Goal: Information Seeking & Learning: Learn about a topic

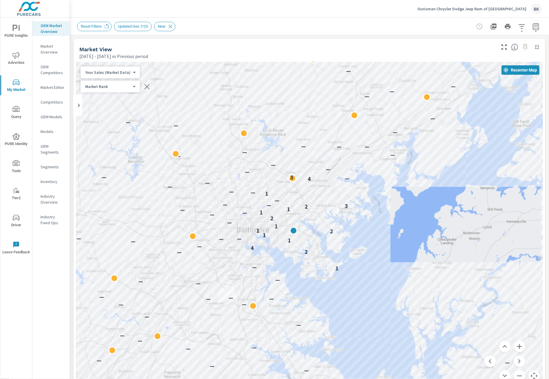
scroll to position [22, 0]
click at [482, 8] on p "Ourisman Chrysler Dodge Jeep Ram of [GEOGRAPHIC_DATA]" at bounding box center [472, 8] width 109 height 5
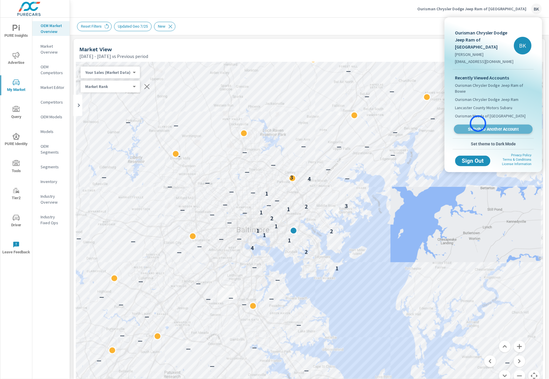
click at [478, 126] on span "Switch to Another Account" at bounding box center [494, 129] width 72 height 6
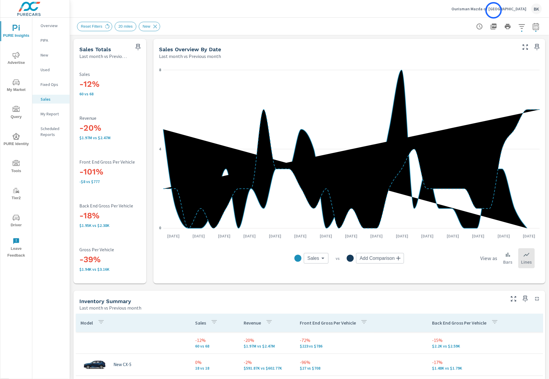
click at [494, 10] on p "Ourisman Mazda of Rockville" at bounding box center [489, 8] width 75 height 5
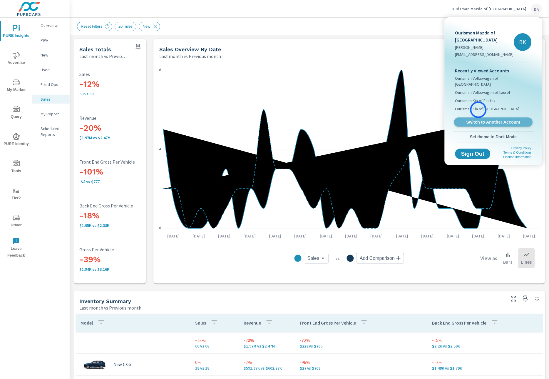
click at [479, 119] on span "Switch to Another Account" at bounding box center [494, 122] width 72 height 6
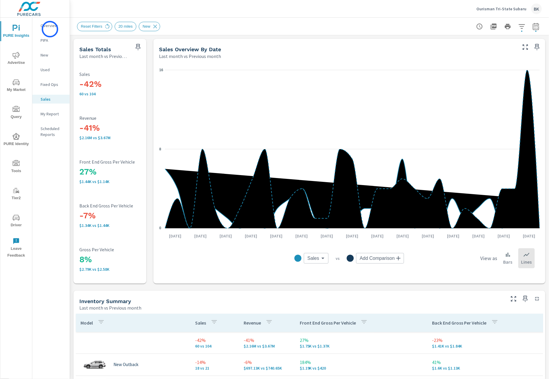
click at [50, 29] on div "Overview" at bounding box center [50, 25] width 37 height 9
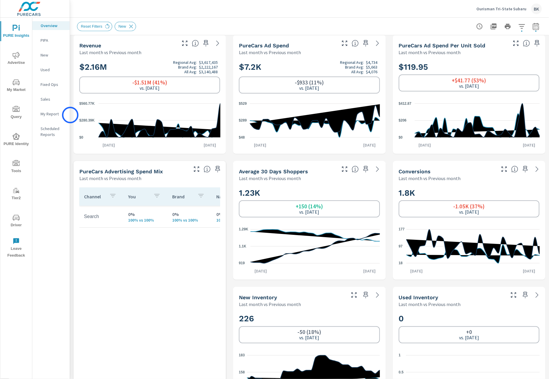
scroll to position [180, 0]
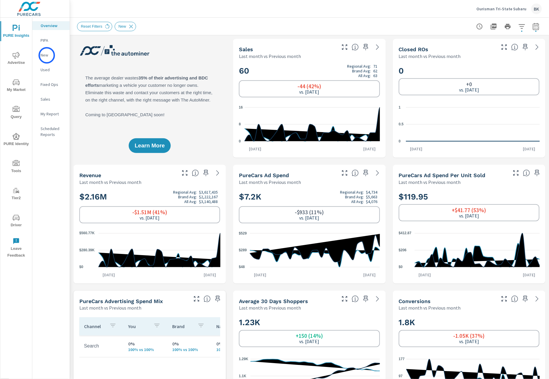
click at [47, 55] on p "New" at bounding box center [53, 55] width 24 height 6
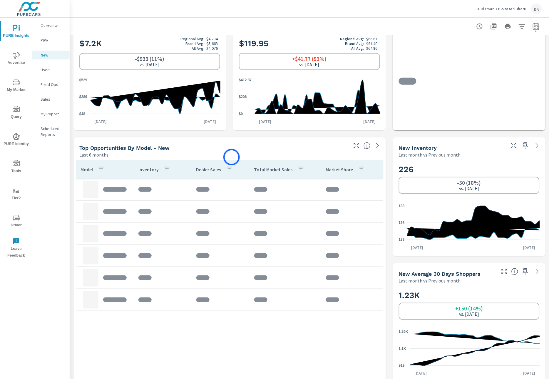
scroll to position [169, 0]
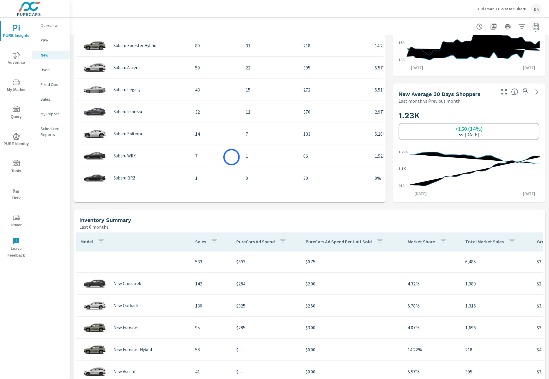
scroll to position [338, 0]
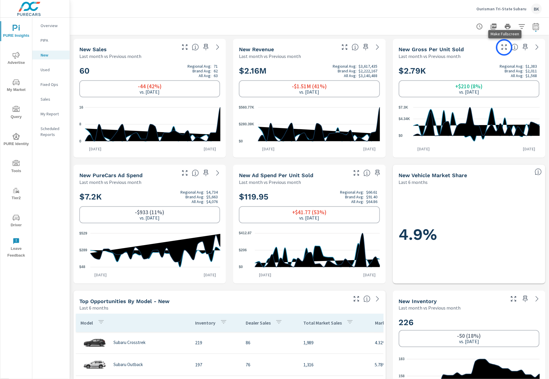
click at [505, 47] on icon "button" at bounding box center [504, 47] width 7 height 7
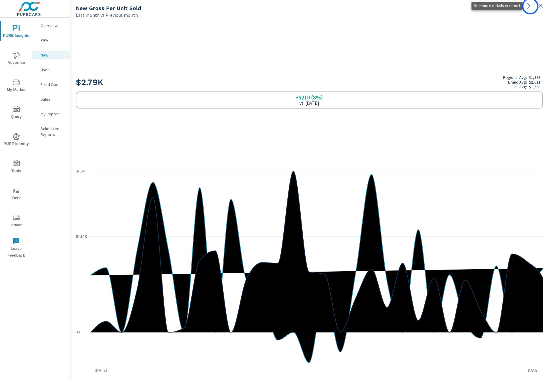
click at [531, 6] on icon at bounding box center [529, 5] width 7 height 7
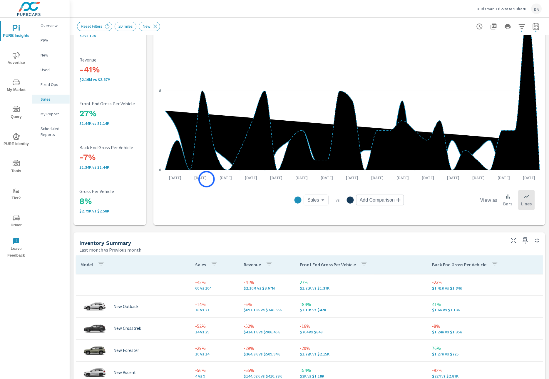
scroll to position [49, 0]
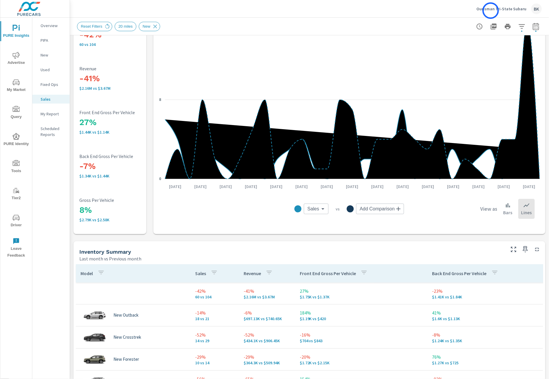
click at [491, 11] on p "Ourisman Tri-State Subaru" at bounding box center [502, 8] width 50 height 5
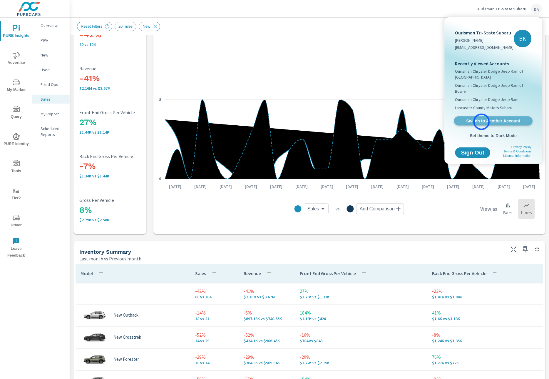
click at [482, 122] on span "Switch to Another Account" at bounding box center [494, 121] width 72 height 6
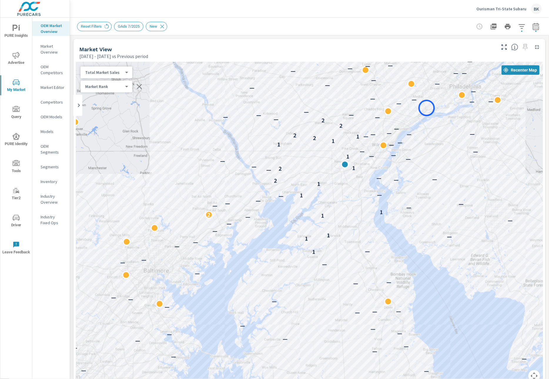
drag, startPoint x: 405, startPoint y: 149, endPoint x: 387, endPoint y: 144, distance: 18.8
click at [425, 110] on div "— — — — — — — — — — — — — — — — — — — — — — — — — — — — — — — — — — — — — — — —…" at bounding box center [310, 225] width 468 height 327
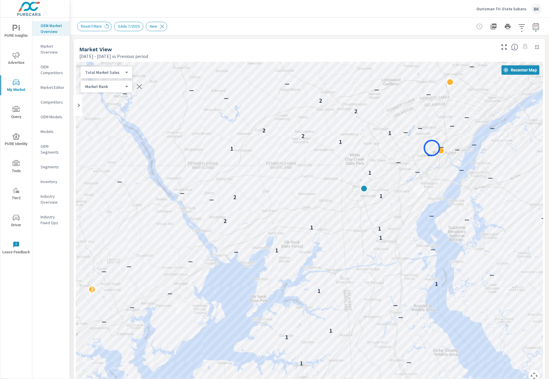
drag, startPoint x: 377, startPoint y: 151, endPoint x: 432, endPoint y: 148, distance: 55.1
click at [432, 148] on div "— — — — — — — — — — — — — — — — — — — — — — 1 — — — 1 — 1 — — — — — — 1 2 1 — —…" at bounding box center [310, 225] width 468 height 327
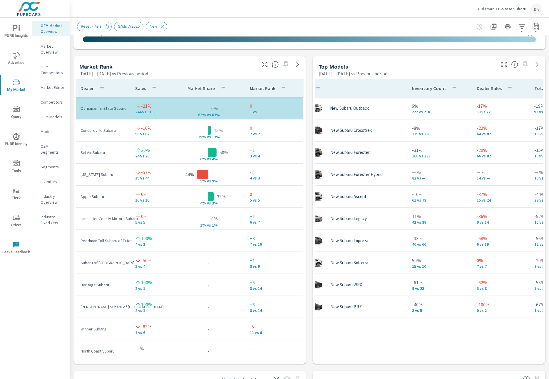
scroll to position [0, 23]
click at [503, 66] on icon "button" at bounding box center [504, 64] width 5 height 5
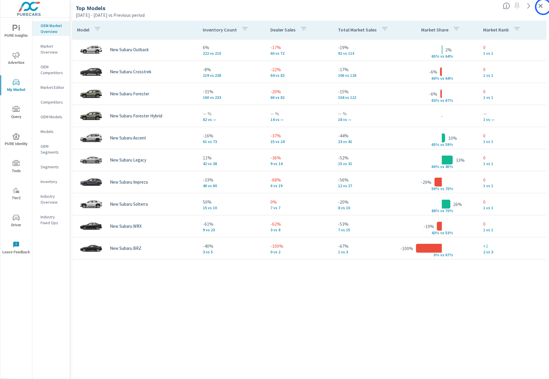
click at [543, 7] on icon "button" at bounding box center [540, 5] width 7 height 7
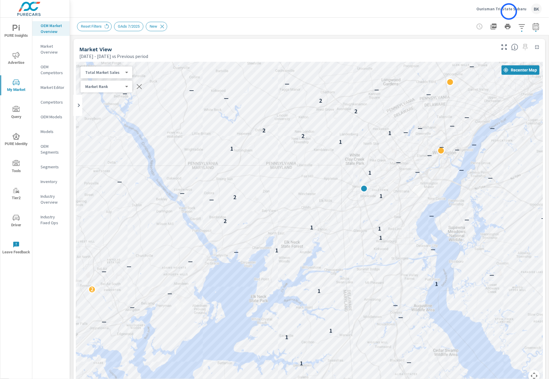
click at [509, 11] on div "Ourisman Tri-State Subaru BK" at bounding box center [509, 9] width 65 height 11
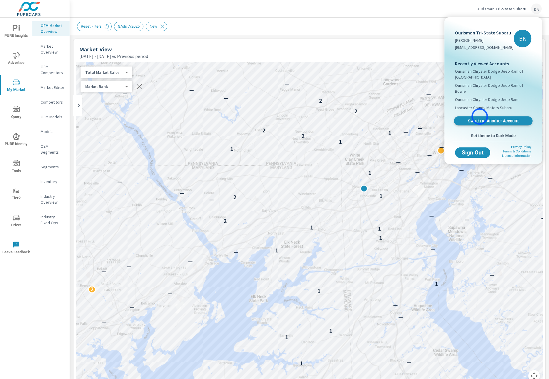
click at [480, 116] on link "Switch to Another Account" at bounding box center [493, 120] width 79 height 9
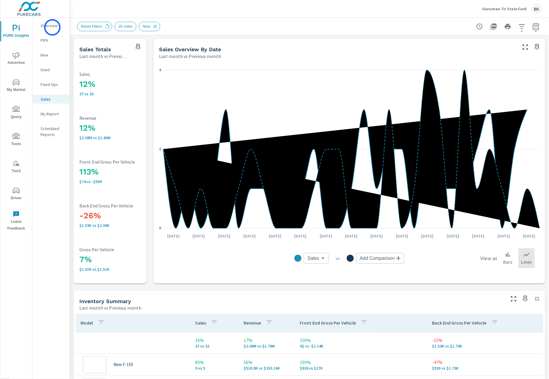
click at [52, 27] on p "Overview" at bounding box center [53, 26] width 24 height 6
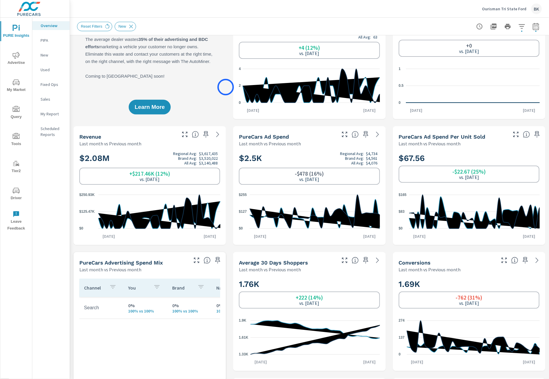
scroll to position [75, 0]
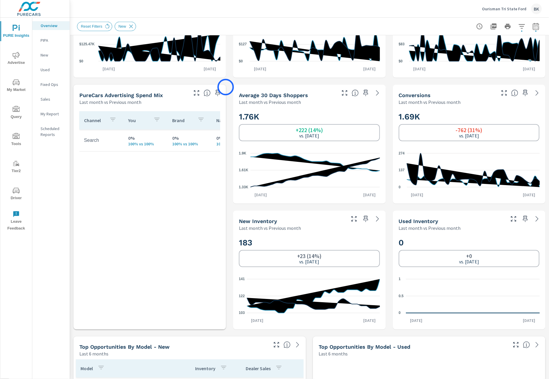
scroll to position [230, 0]
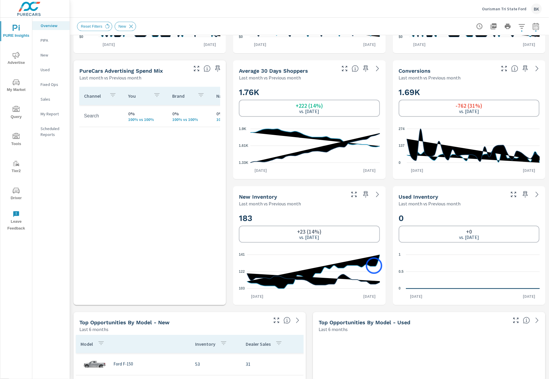
click at [374, 266] on icon at bounding box center [313, 272] width 133 height 34
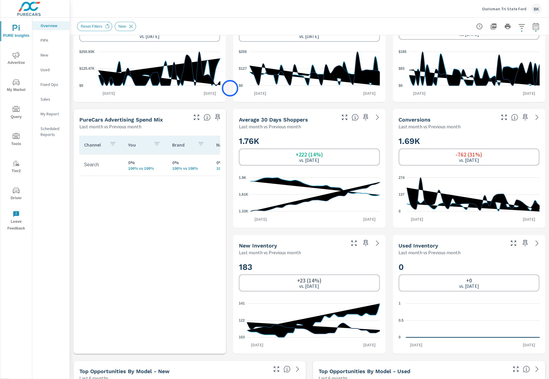
scroll to position [213, 0]
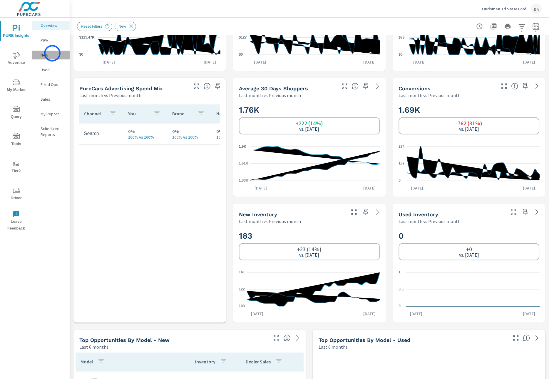
click at [52, 53] on p "New" at bounding box center [53, 55] width 24 height 6
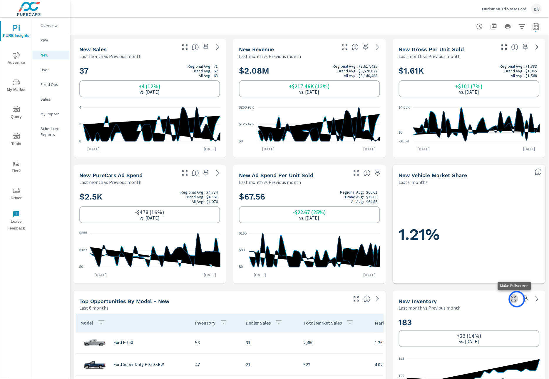
click at [517, 299] on icon "button" at bounding box center [513, 298] width 7 height 7
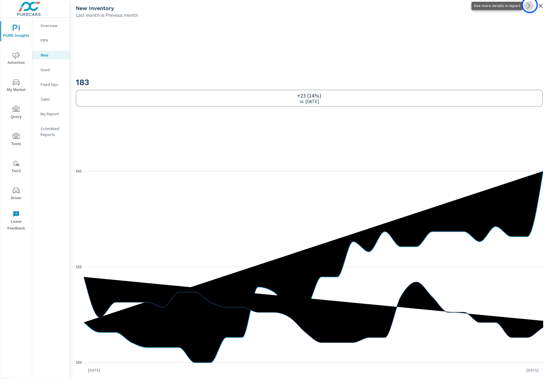
click at [530, 5] on icon at bounding box center [529, 5] width 7 height 7
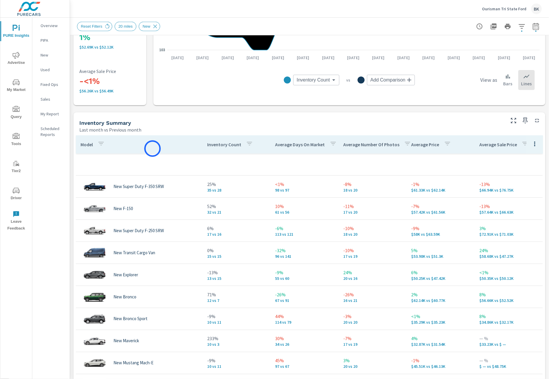
scroll to position [215, 0]
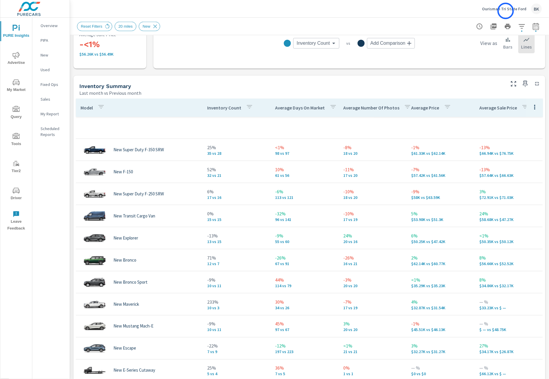
click at [506, 11] on p "Ourisman Tri State Ford" at bounding box center [504, 8] width 44 height 5
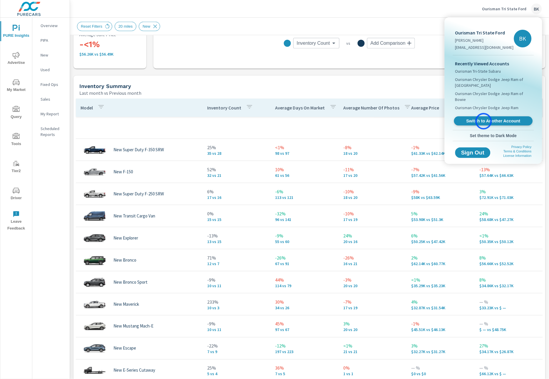
click at [484, 121] on span "Switch to Another Account" at bounding box center [494, 121] width 72 height 6
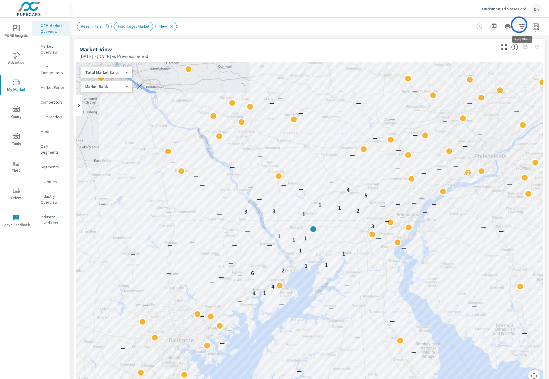
click at [520, 25] on icon "button" at bounding box center [522, 26] width 7 height 7
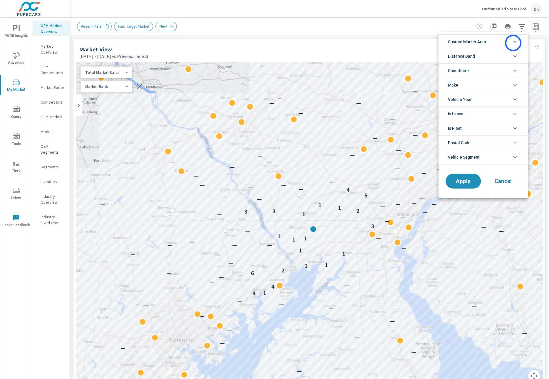
click at [514, 43] on icon "filter options" at bounding box center [515, 41] width 7 height 7
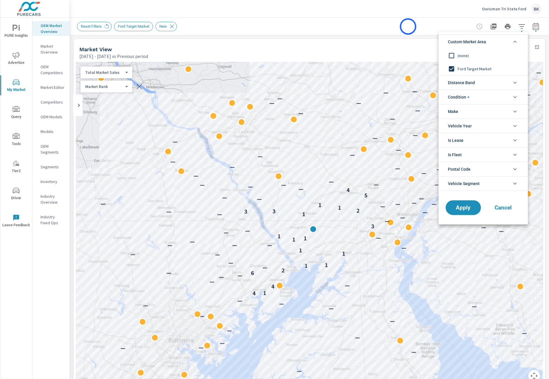
click at [408, 26] on div at bounding box center [274, 189] width 549 height 379
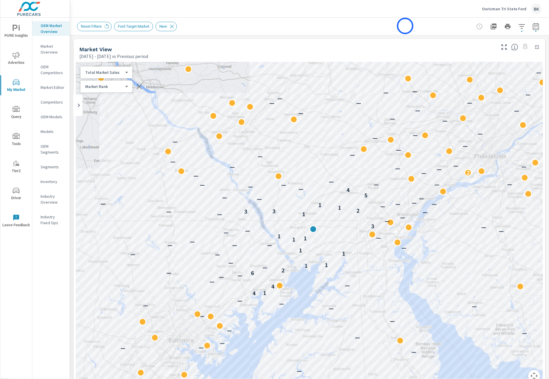
scroll to position [1, 0]
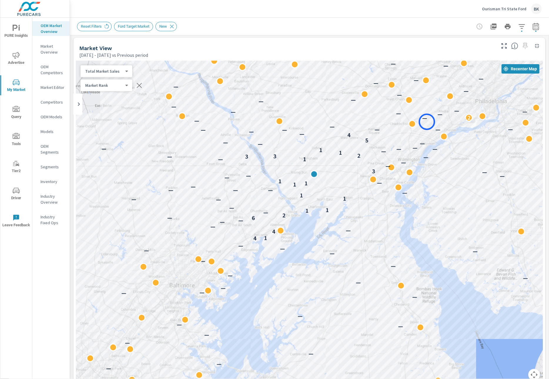
drag, startPoint x: 425, startPoint y: 142, endPoint x: 428, endPoint y: 115, distance: 27.6
click at [428, 115] on div "— — — — — — — — — — — — — — — — — — — — — — — — — — — — — — — 4 1 4 — — — — 6 —…" at bounding box center [310, 224] width 468 height 327
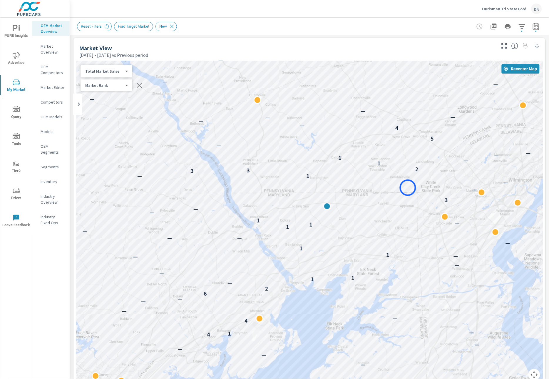
drag, startPoint x: 362, startPoint y: 156, endPoint x: 408, endPoint y: 188, distance: 56.1
click at [408, 188] on div "— — — — — — — — — — — — — — — — — — — — — — 4 1 — 4 — — — — 6 — 2 — 1 1 — — — —…" at bounding box center [310, 224] width 468 height 327
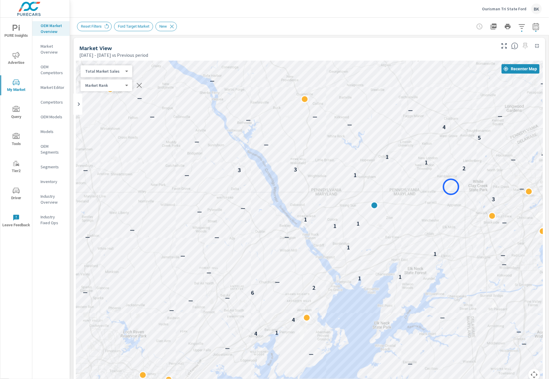
drag, startPoint x: 404, startPoint y: 188, endPoint x: 451, endPoint y: 187, distance: 47.4
click at [451, 187] on div "— — — — — — — — — — — — — — — — — — — — — — 4 1 — 4 — — — — 6 — 2 — 1 1 — — — —…" at bounding box center [310, 224] width 468 height 327
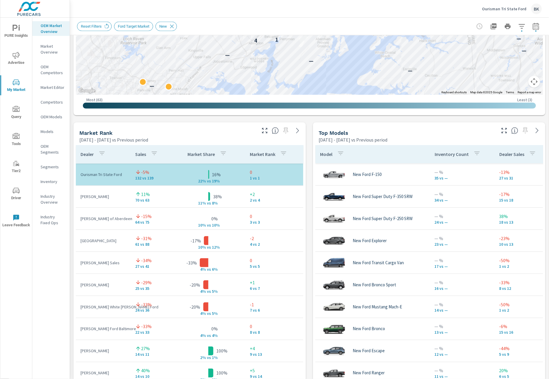
scroll to position [319, 0]
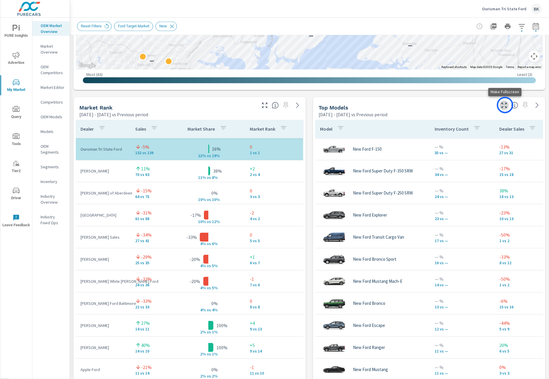
click at [505, 105] on icon "button" at bounding box center [504, 105] width 7 height 7
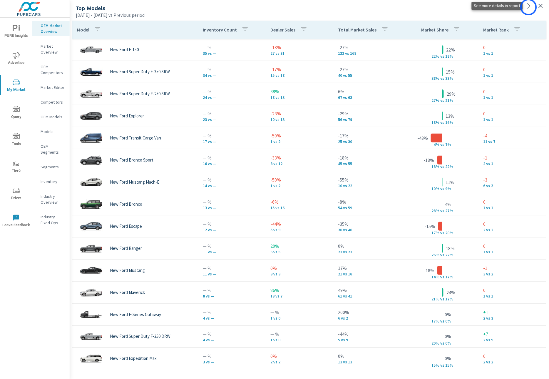
click at [529, 7] on icon at bounding box center [529, 5] width 3 height 5
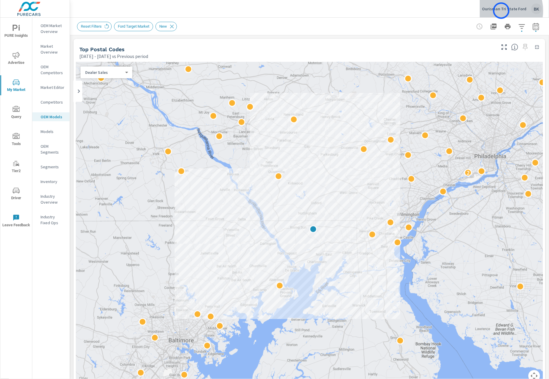
click at [502, 11] on p "Ourisman Tri State Ford" at bounding box center [504, 8] width 44 height 5
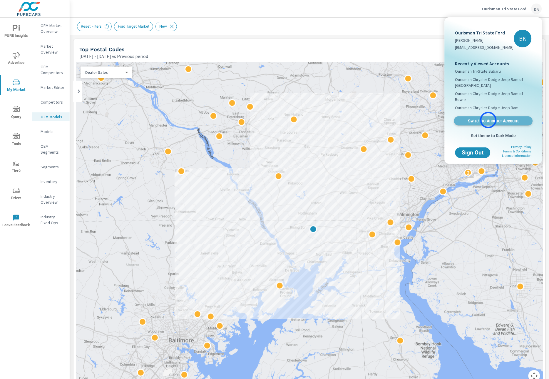
click at [489, 120] on span "Switch to Another Account" at bounding box center [494, 121] width 72 height 6
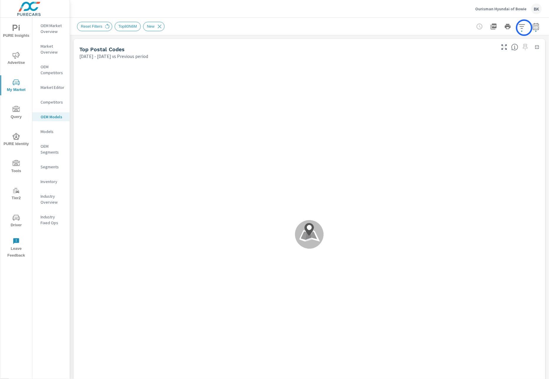
click at [525, 28] on icon "button" at bounding box center [522, 26] width 7 height 7
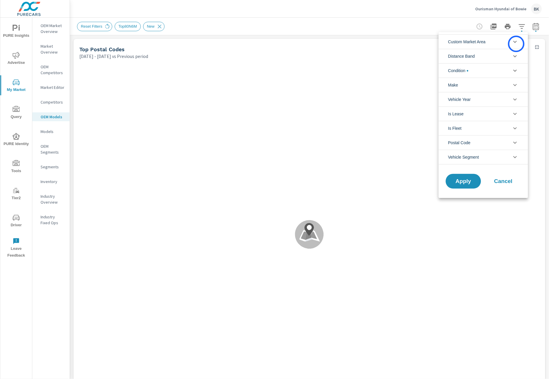
click at [517, 44] on icon "filter options" at bounding box center [515, 41] width 7 height 7
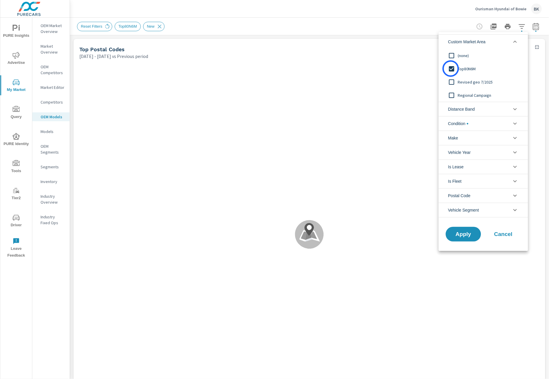
click at [451, 69] on input "filter options" at bounding box center [452, 69] width 12 height 12
click at [453, 81] on input "filter options" at bounding box center [452, 82] width 12 height 12
click at [465, 235] on span "Apply" at bounding box center [464, 234] width 24 height 6
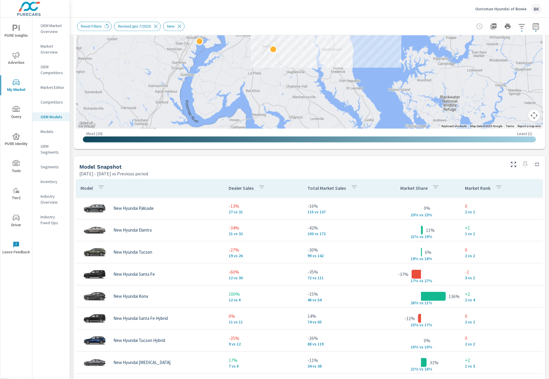
scroll to position [292, 0]
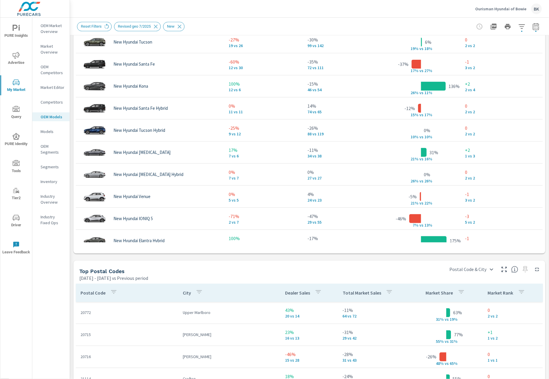
scroll to position [465, 0]
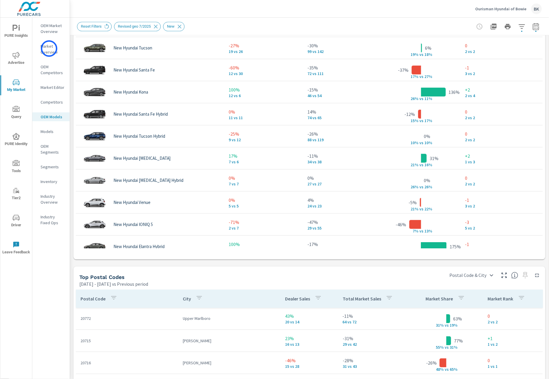
click at [49, 49] on p "Market Overview" at bounding box center [53, 49] width 24 height 12
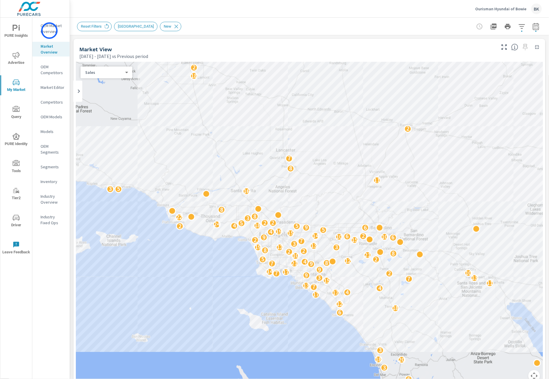
click at [49, 31] on p "OEM Market Overview" at bounding box center [53, 29] width 24 height 12
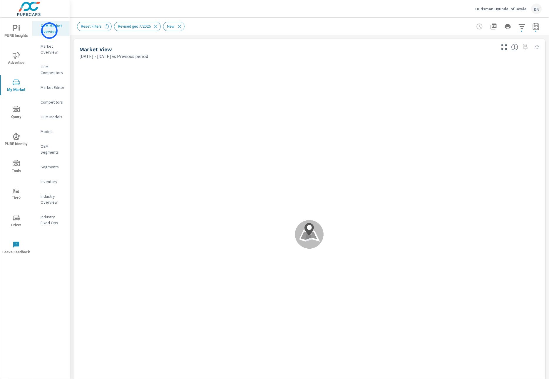
scroll to position [110, 0]
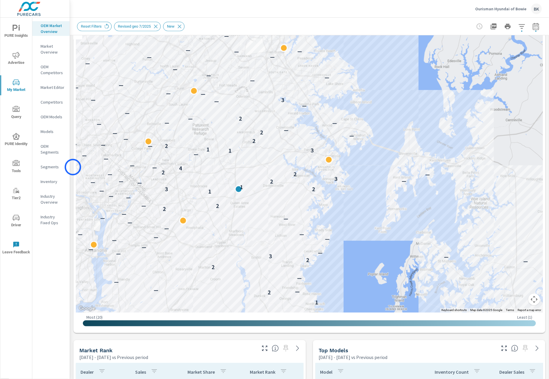
scroll to position [73, 0]
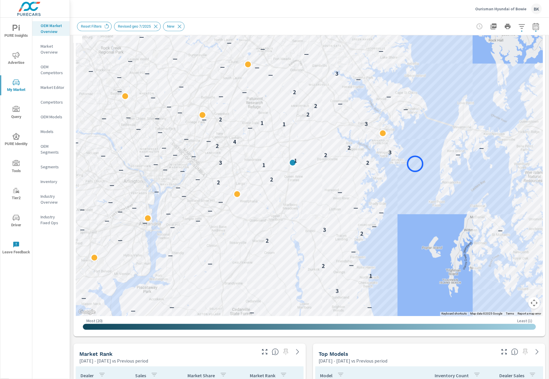
drag, startPoint x: 379, startPoint y: 181, endPoint x: 415, endPoint y: 164, distance: 40.5
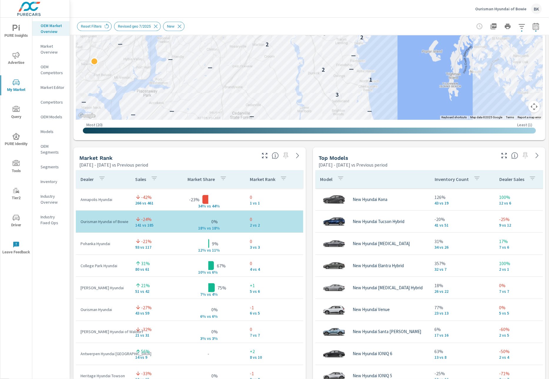
scroll to position [283, 0]
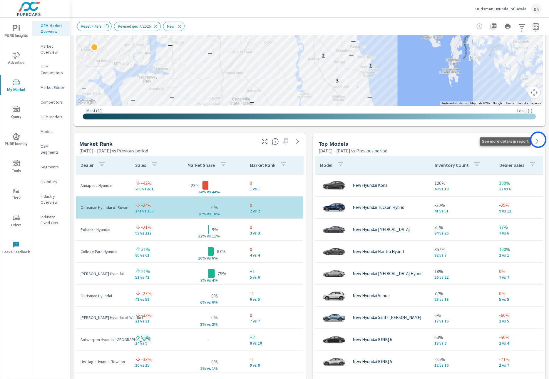
click at [539, 140] on icon at bounding box center [537, 141] width 7 height 7
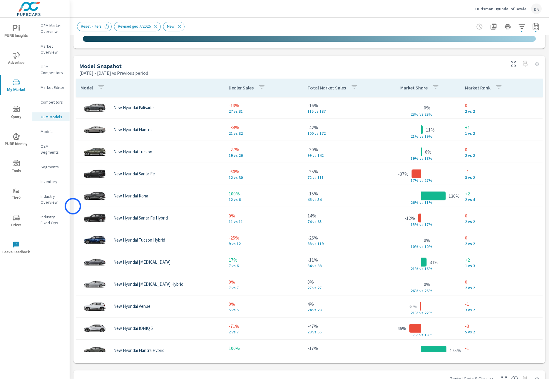
scroll to position [364, 0]
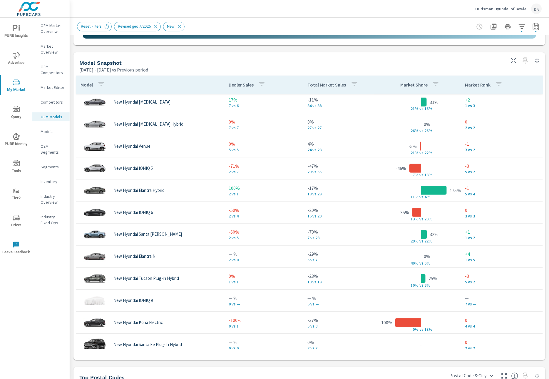
scroll to position [166, 0]
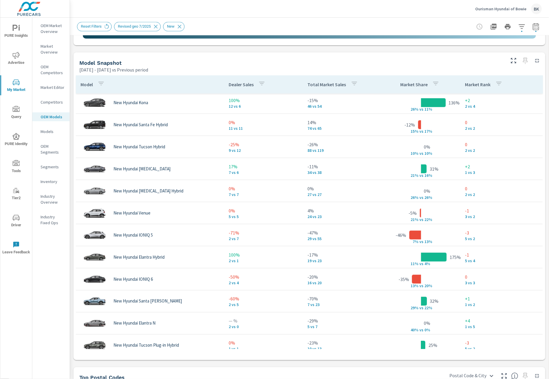
scroll to position [22, 0]
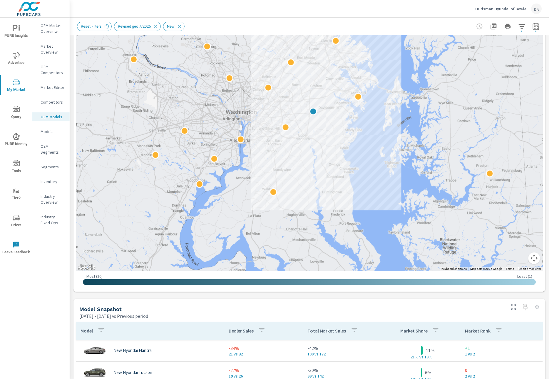
scroll to position [117, 0]
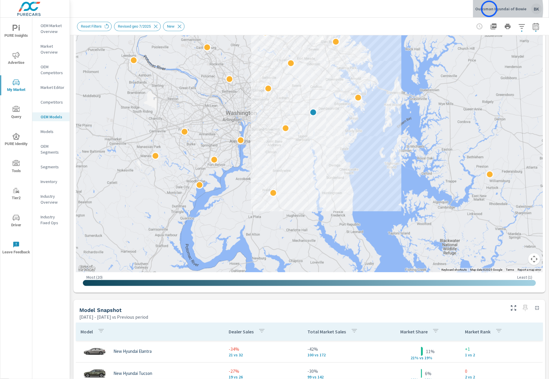
click at [490, 9] on p "Ourisman Hyundai of Bowie" at bounding box center [501, 8] width 51 height 5
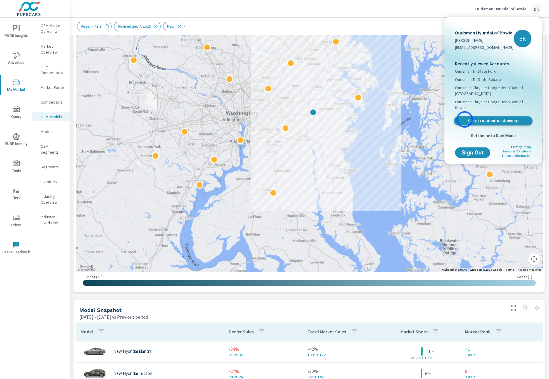
click at [465, 119] on span "Switch to Another Account" at bounding box center [494, 121] width 72 height 6
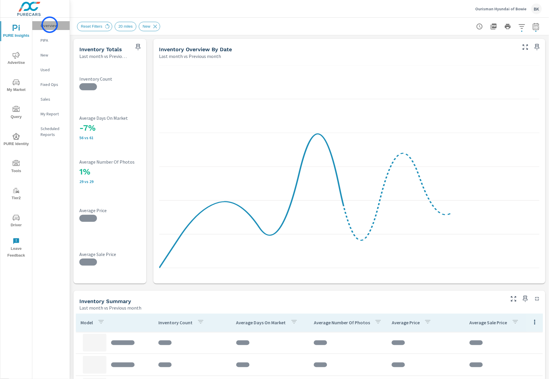
click at [50, 25] on p "Overview" at bounding box center [53, 26] width 24 height 6
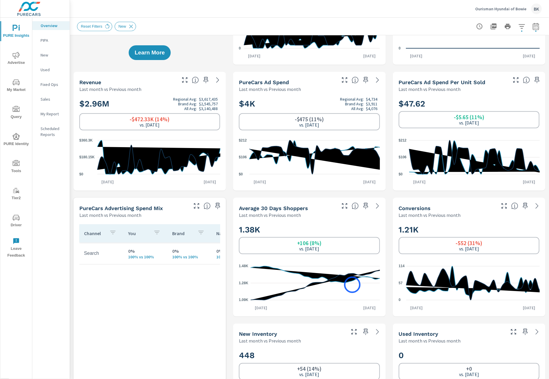
scroll to position [171, 0]
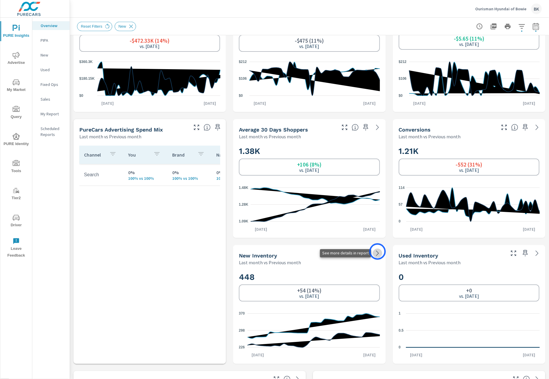
click at [378, 251] on icon at bounding box center [377, 253] width 3 height 5
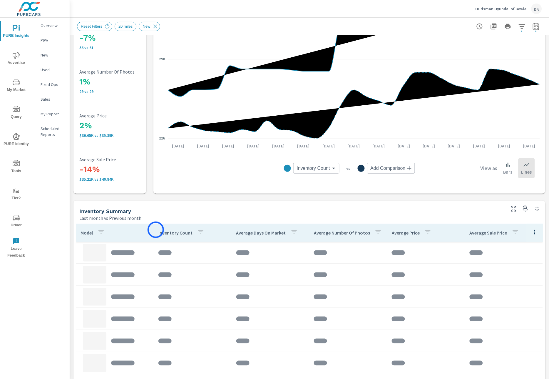
scroll to position [223, 0]
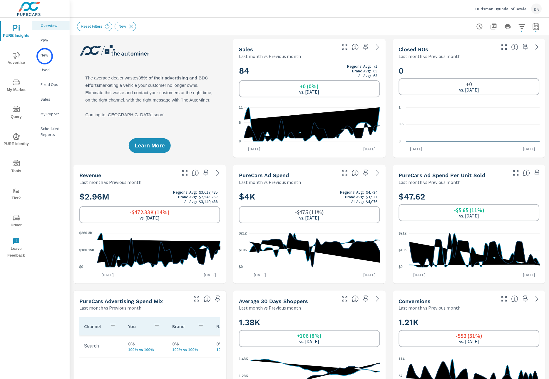
click at [45, 56] on p "New" at bounding box center [53, 55] width 24 height 6
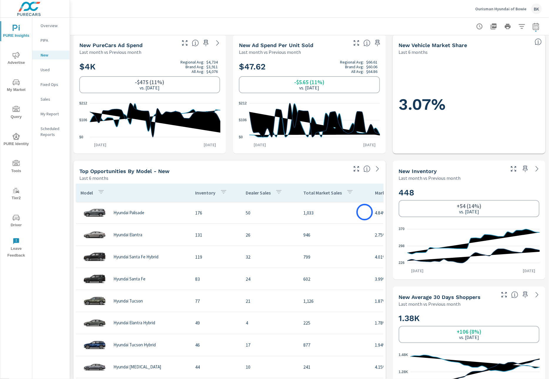
scroll to position [153, 0]
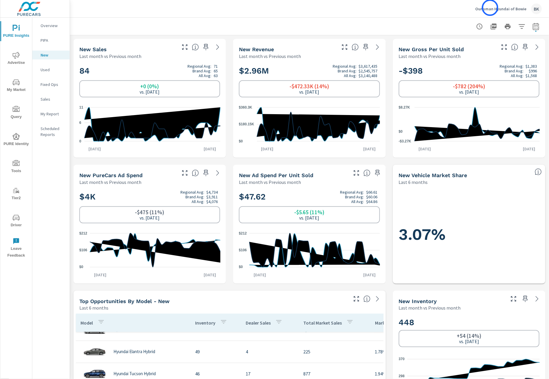
click at [490, 8] on p "Ourisman Hyundai of Bowie" at bounding box center [501, 8] width 51 height 5
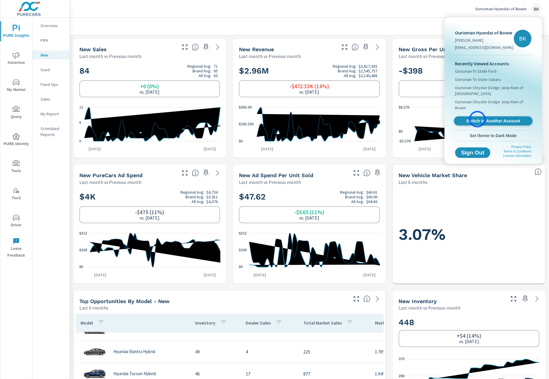
click at [478, 119] on span "Switch to Another Account" at bounding box center [494, 121] width 72 height 6
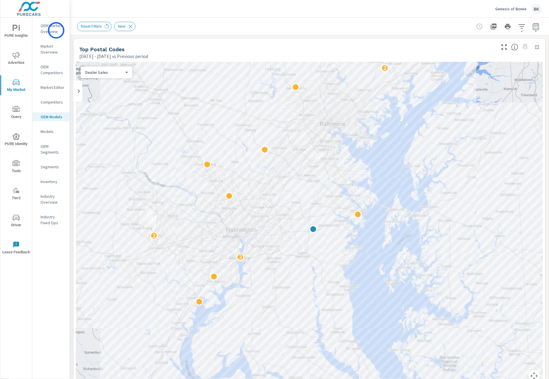
click at [56, 30] on p "OEM Market Overview" at bounding box center [53, 29] width 24 height 12
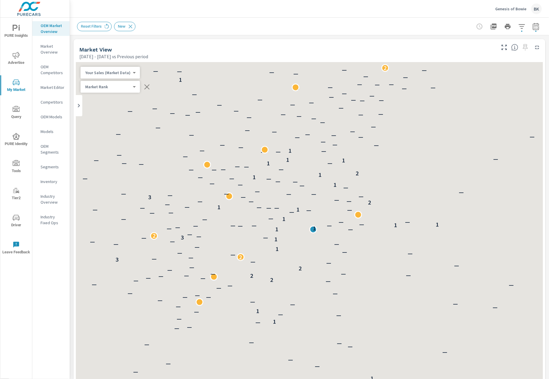
scroll to position [22, 0]
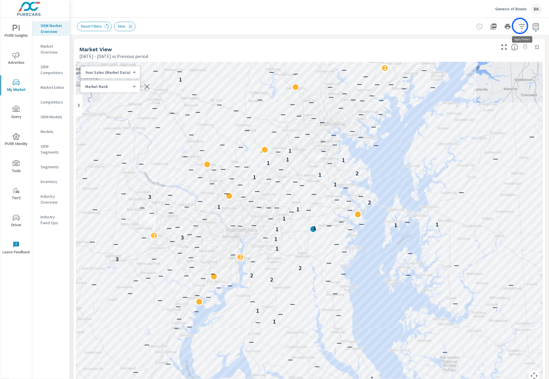
click at [520, 26] on icon "button" at bounding box center [522, 26] width 6 height 4
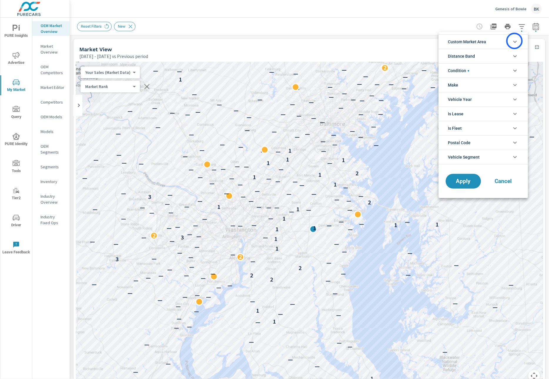
click at [515, 41] on icon "filter options" at bounding box center [515, 41] width 7 height 7
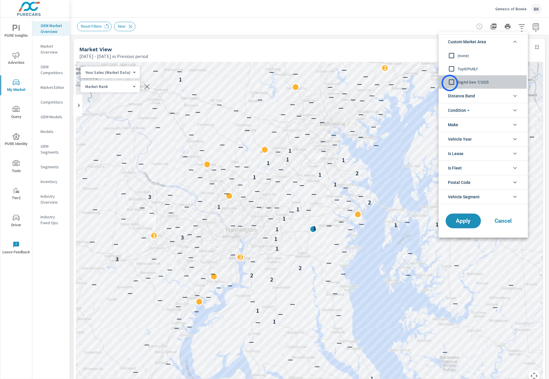
click at [450, 83] on input "filter options" at bounding box center [452, 82] width 12 height 12
click at [460, 221] on span "Apply" at bounding box center [464, 221] width 24 height 6
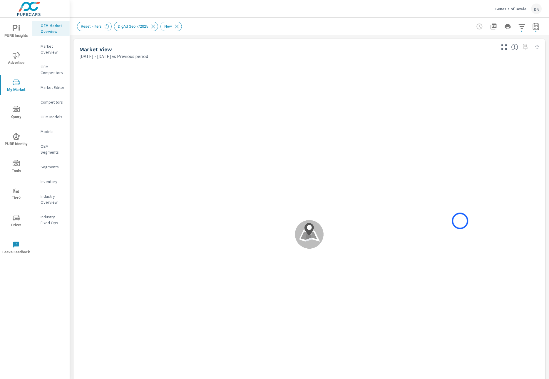
scroll to position [9, 0]
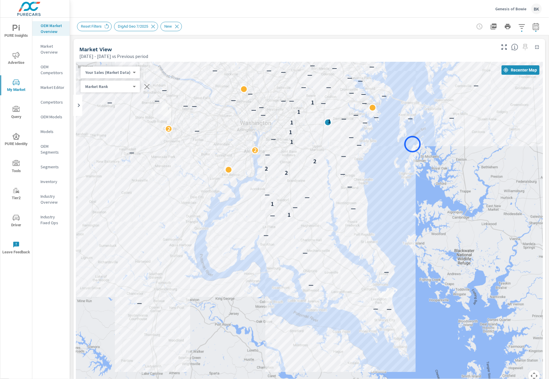
drag, startPoint x: 398, startPoint y: 253, endPoint x: 400, endPoint y: 165, distance: 87.9
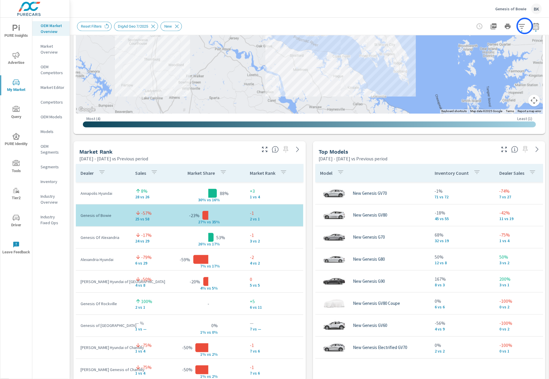
click at [525, 26] on icon "button" at bounding box center [522, 26] width 7 height 7
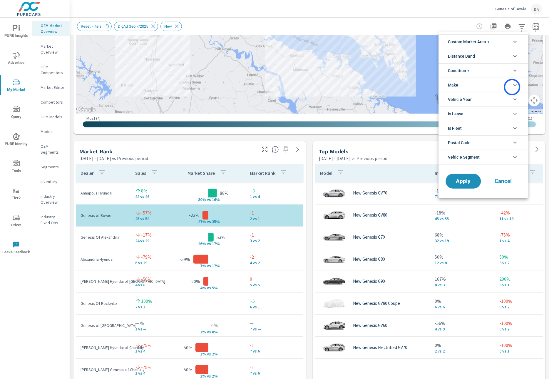
click at [512, 87] on icon "filter options" at bounding box center [515, 84] width 7 height 7
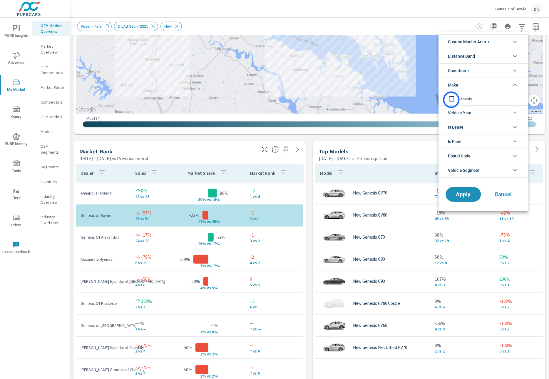
click at [452, 100] on input "filter options" at bounding box center [452, 99] width 12 height 12
click at [516, 69] on icon "filter options" at bounding box center [515, 70] width 7 height 7
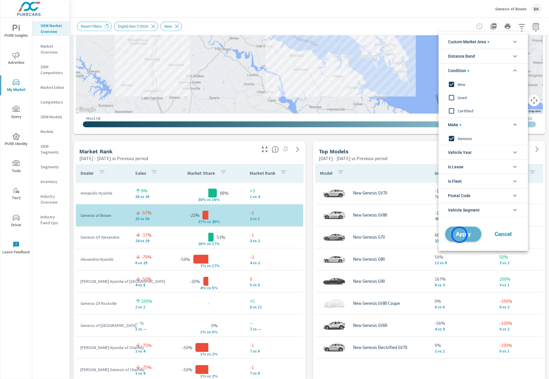
click at [460, 235] on span "Apply" at bounding box center [464, 234] width 24 height 6
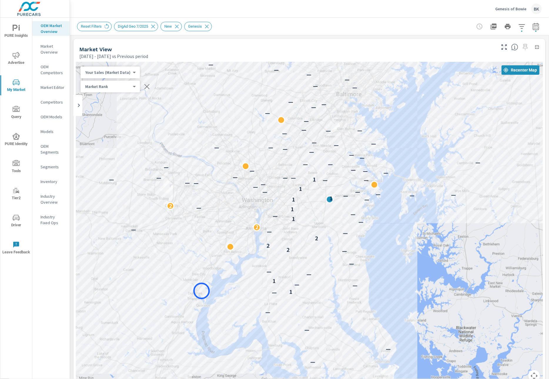
drag, startPoint x: 200, startPoint y: 213, endPoint x: 202, endPoint y: 291, distance: 77.6
click at [202, 291] on div "— — — — — — — — — 1 — — 1 — — — — — 2 2 2 — — — 2 — 1 — — 1 — 2 1 — 1 — — — — —…" at bounding box center [310, 225] width 468 height 327
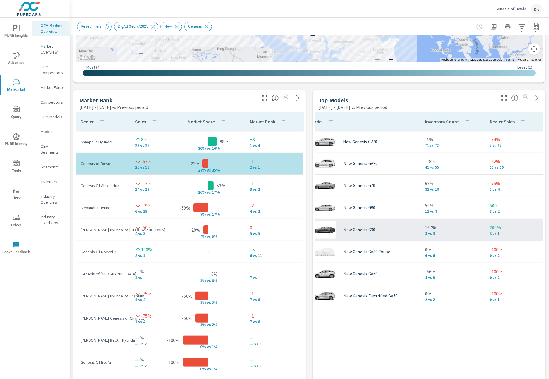
scroll to position [0, 11]
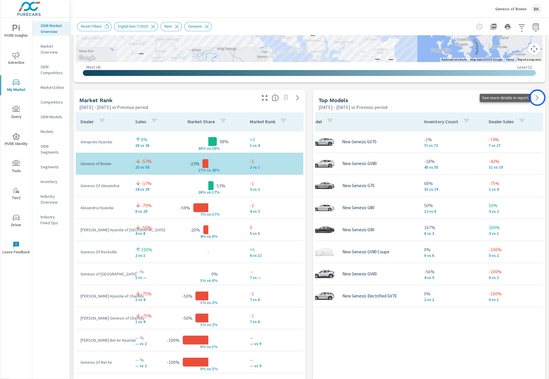
click at [538, 98] on icon at bounding box center [537, 97] width 7 height 7
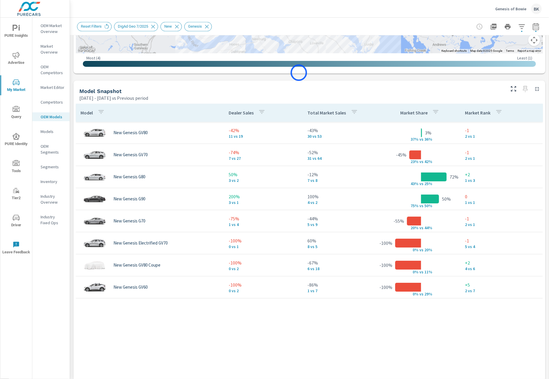
scroll to position [333, 0]
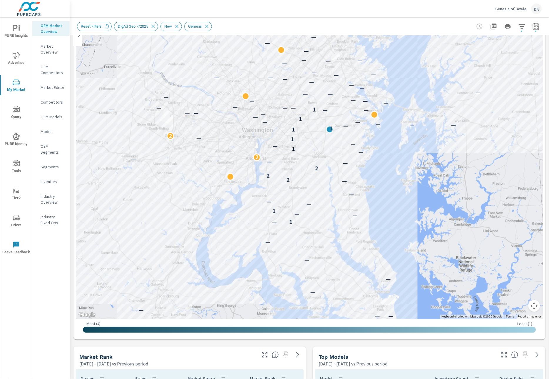
scroll to position [38, 0]
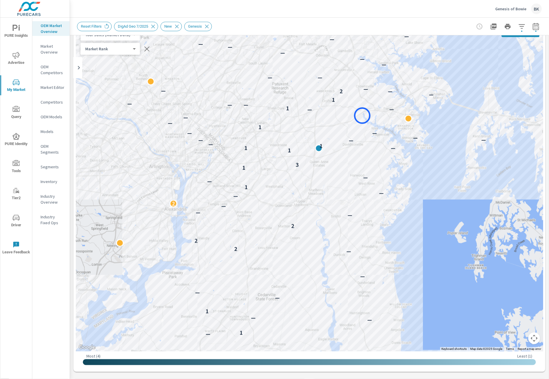
drag, startPoint x: 360, startPoint y: 138, endPoint x: 363, endPoint y: 116, distance: 22.8
click at [363, 116] on div "— — — — — — — — 1 — — 1 — — — — 2 2 2 — — — — 2 — — 1 — — 1 3 — 2 1 1 — 1 — — —…" at bounding box center [310, 187] width 468 height 327
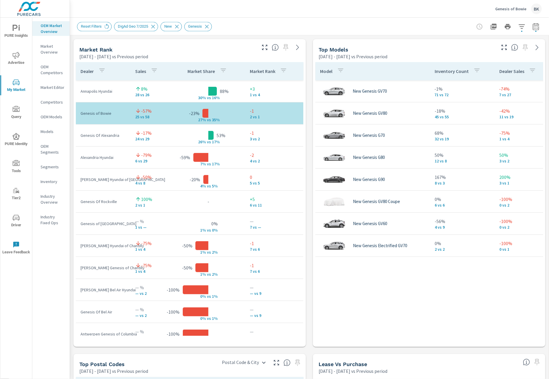
scroll to position [388, 0]
